Goal: Information Seeking & Learning: Learn about a topic

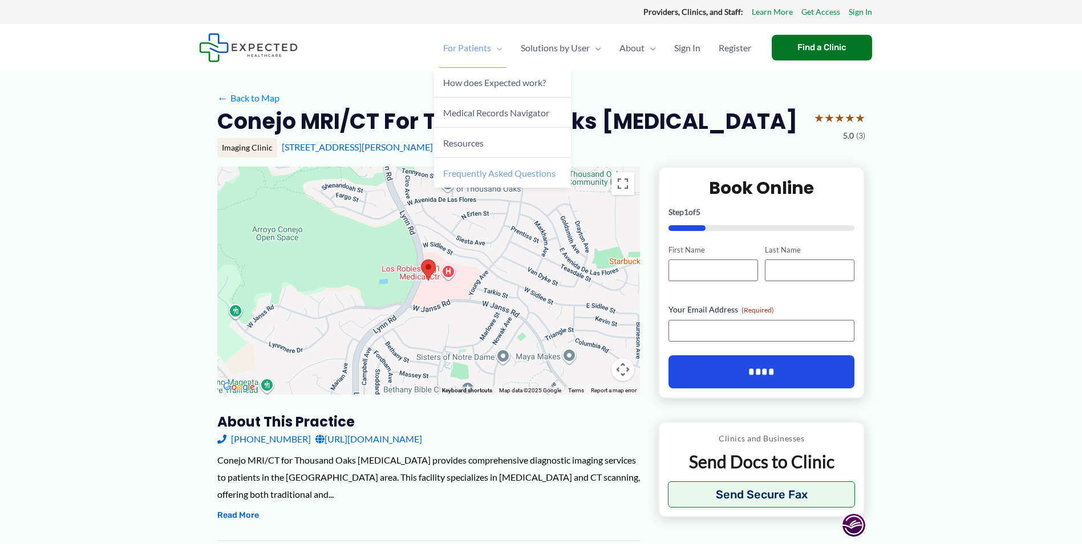
click at [477, 174] on span "Frequently Asked Questions" at bounding box center [499, 173] width 112 height 11
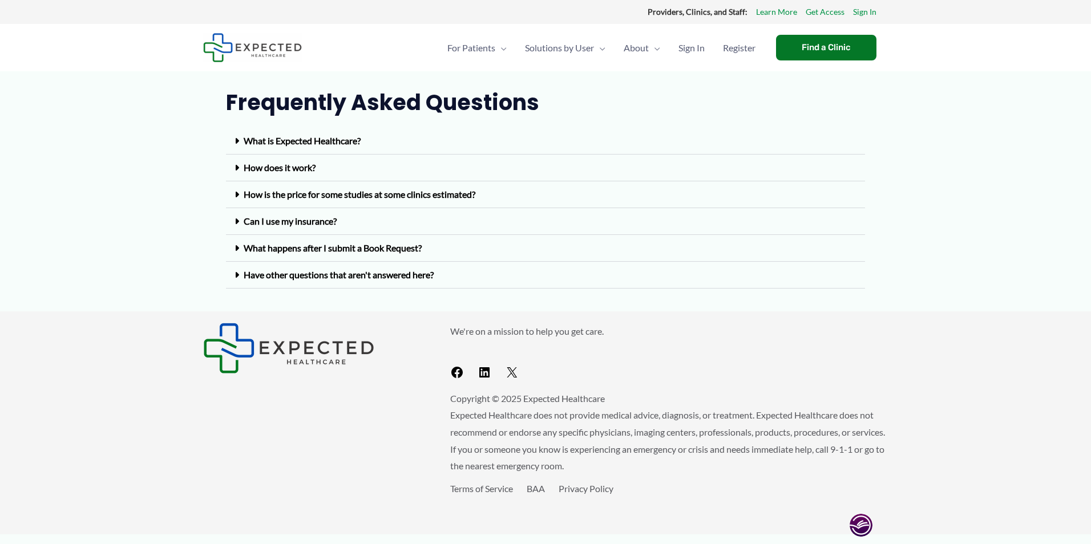
click at [288, 223] on link "Can I use my insurance?" at bounding box center [290, 221] width 93 height 11
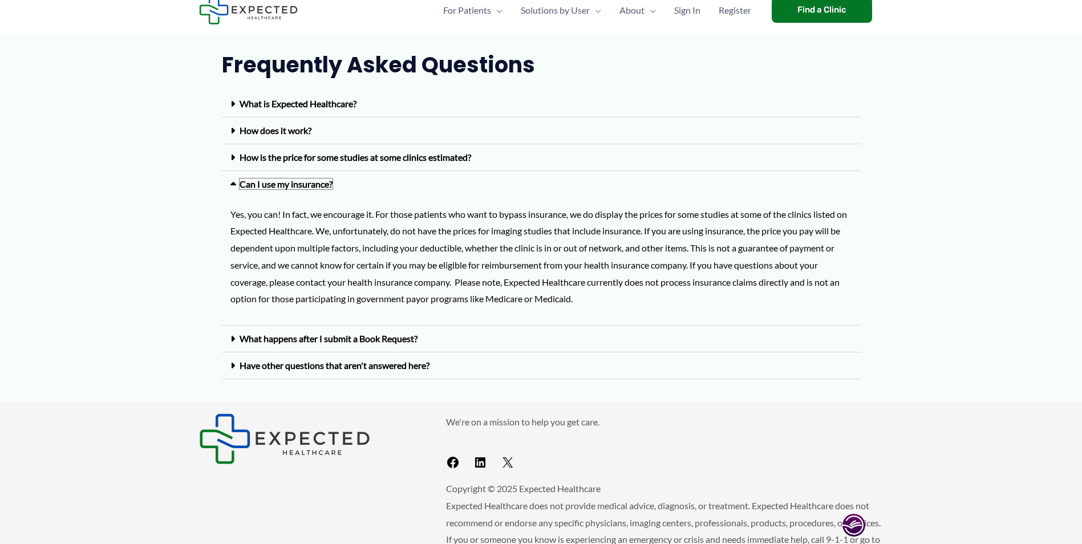
scroll to position [57, 0]
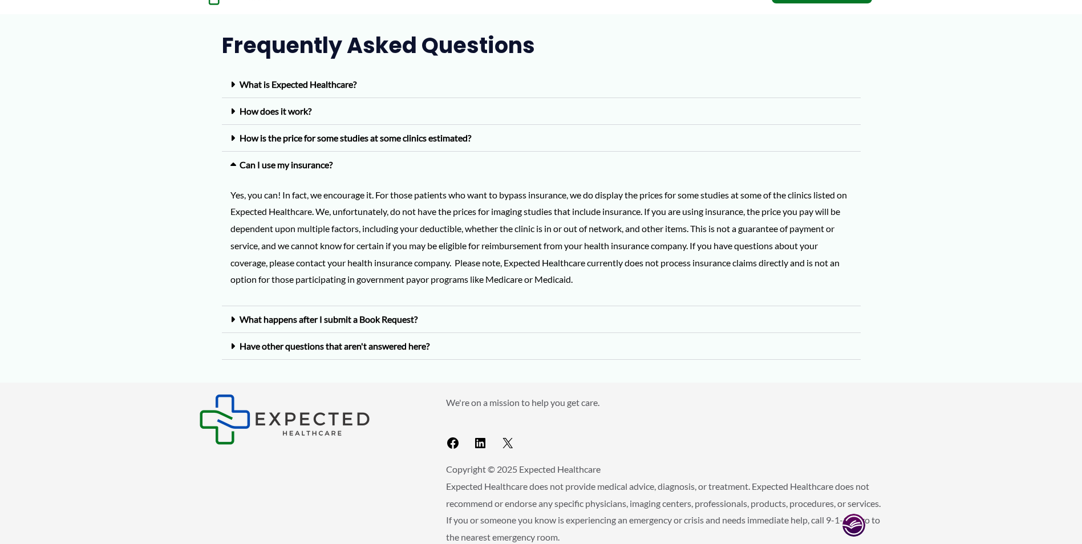
click at [394, 348] on link "Have other questions that aren't answered here?" at bounding box center [335, 346] width 190 height 11
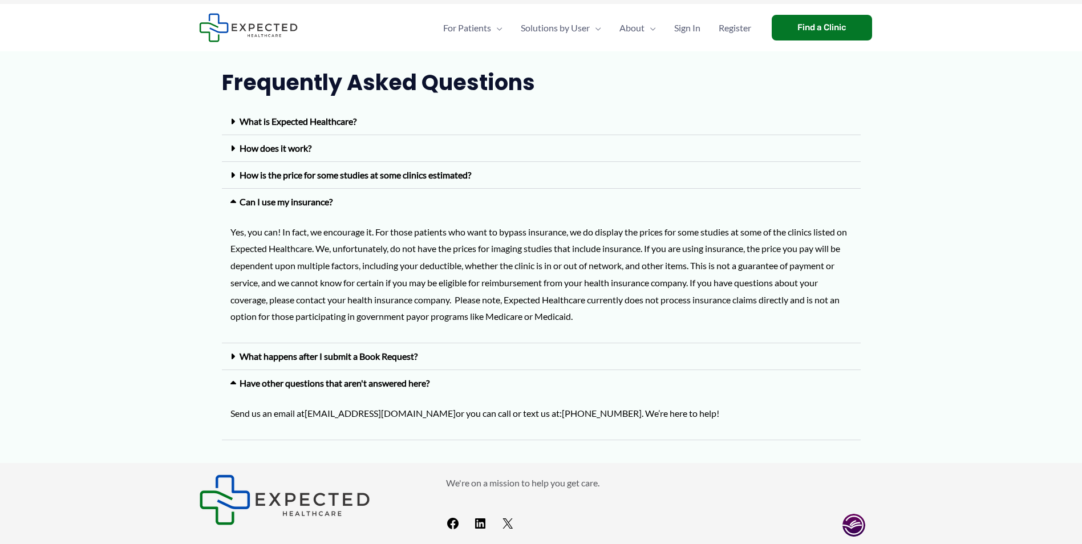
scroll to position [0, 0]
